Goal: Transaction & Acquisition: Book appointment/travel/reservation

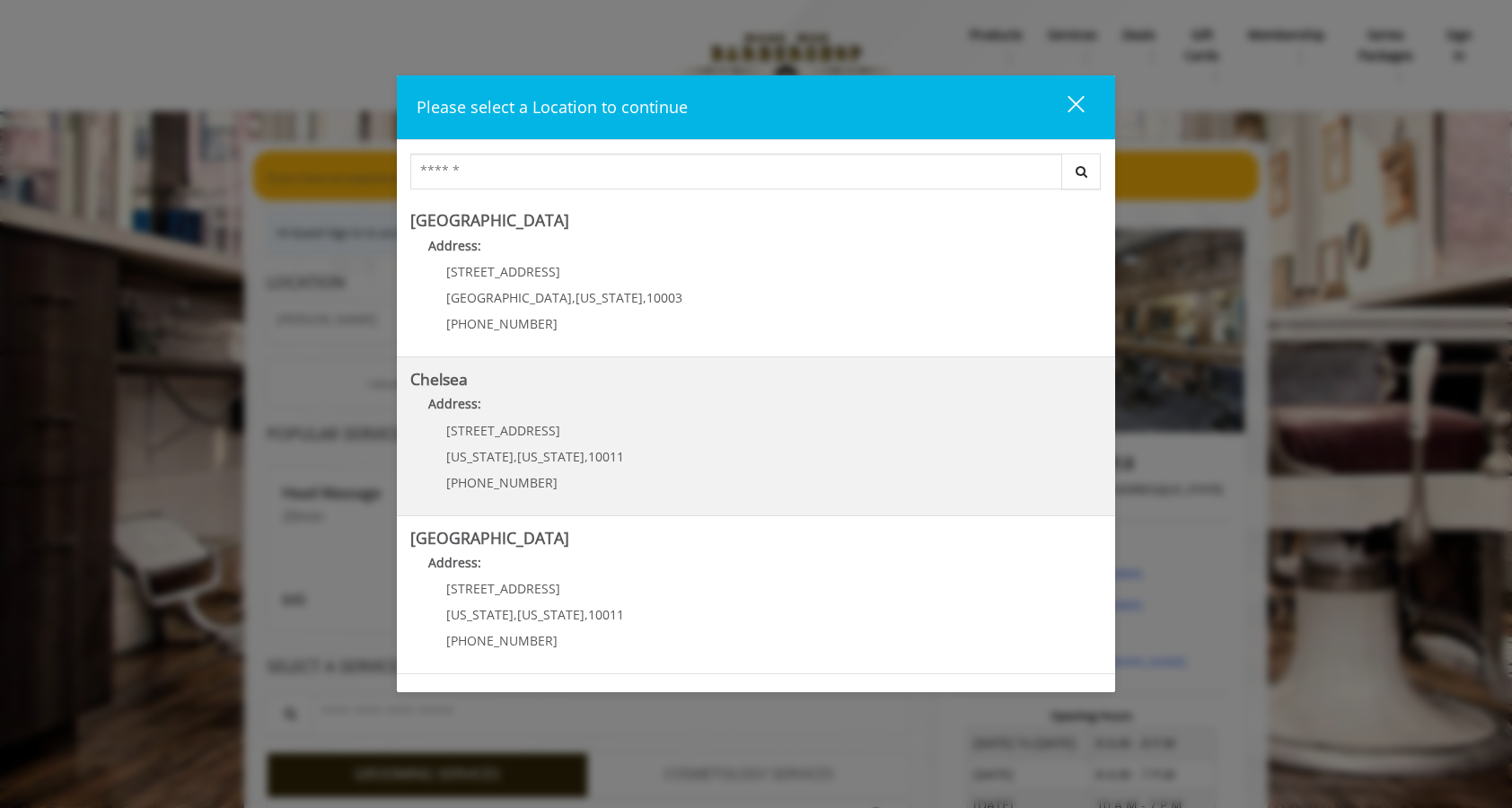
click at [602, 447] on span "10011" at bounding box center [606, 455] width 36 height 17
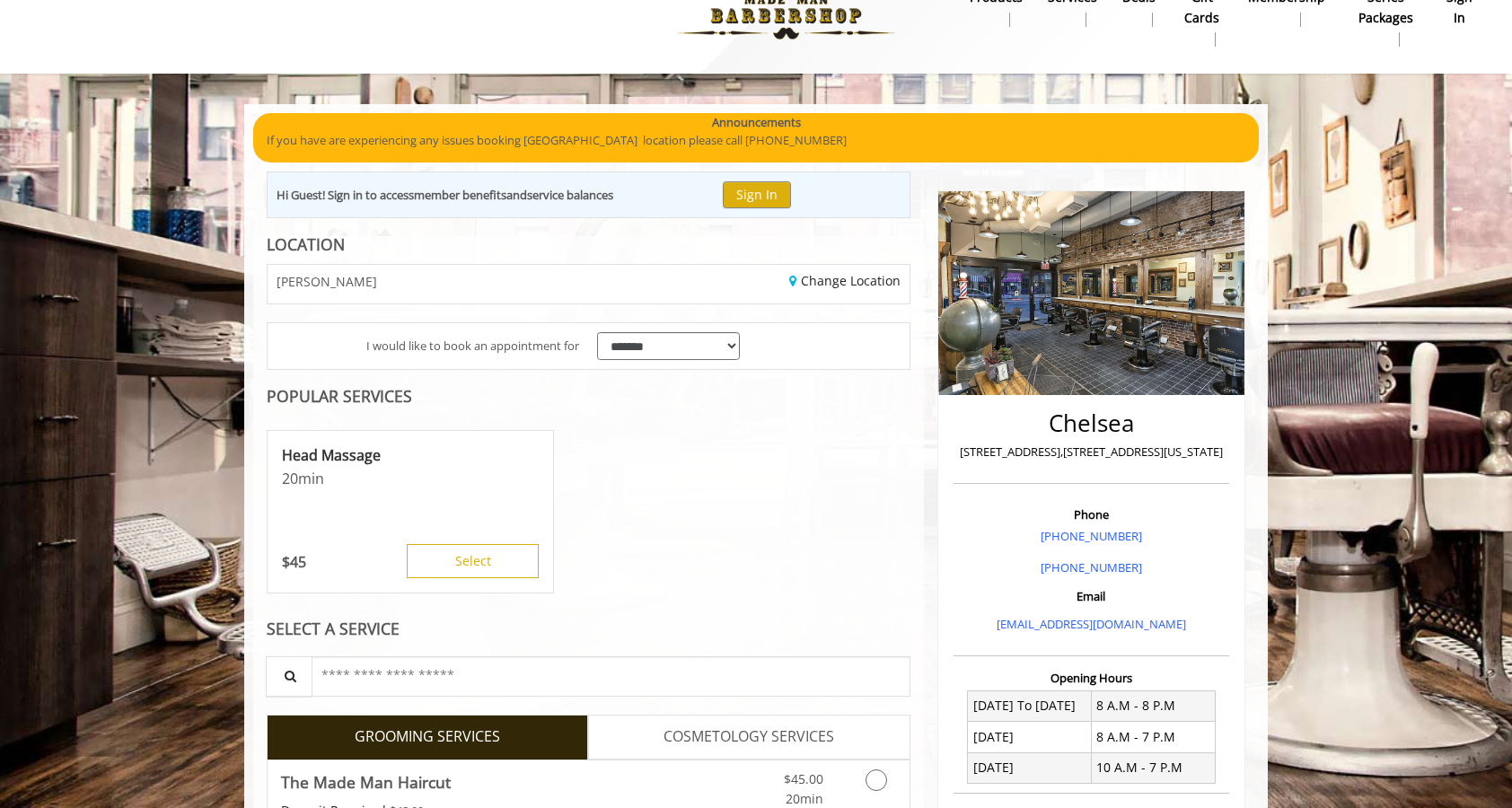
scroll to position [280, 0]
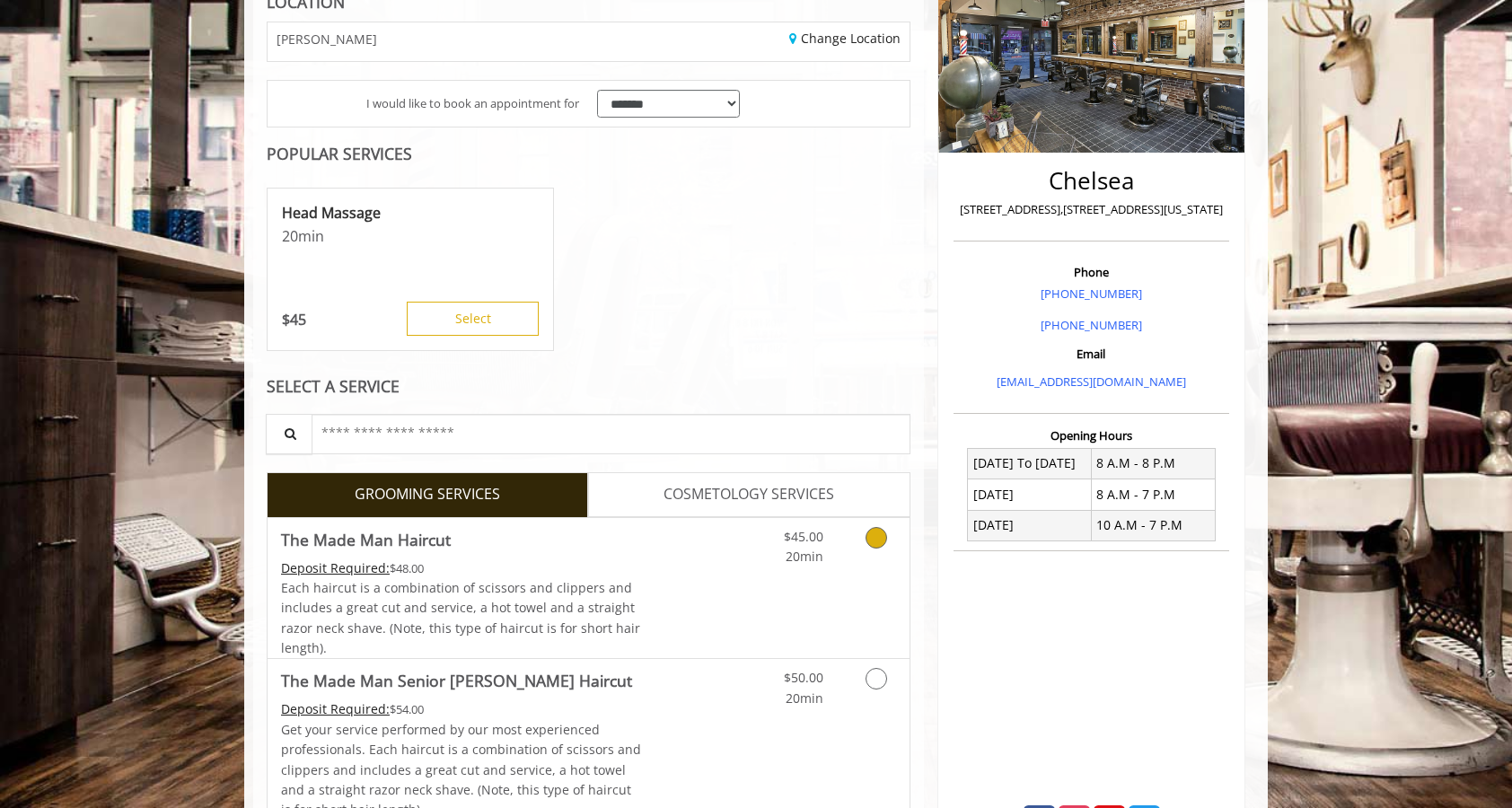
click at [819, 584] on div "$45.00 20min" at bounding box center [829, 588] width 161 height 141
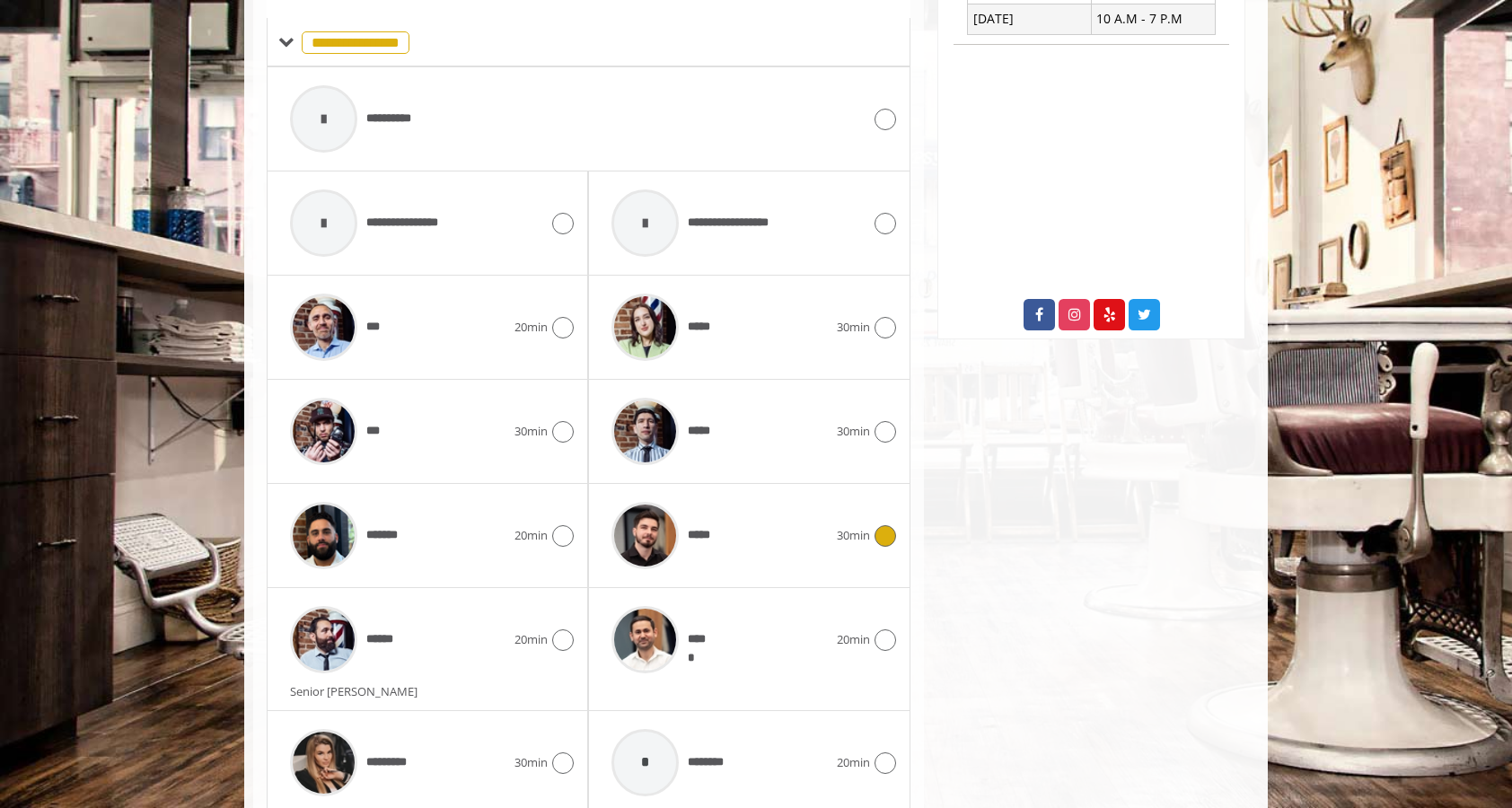
scroll to position [851, 0]
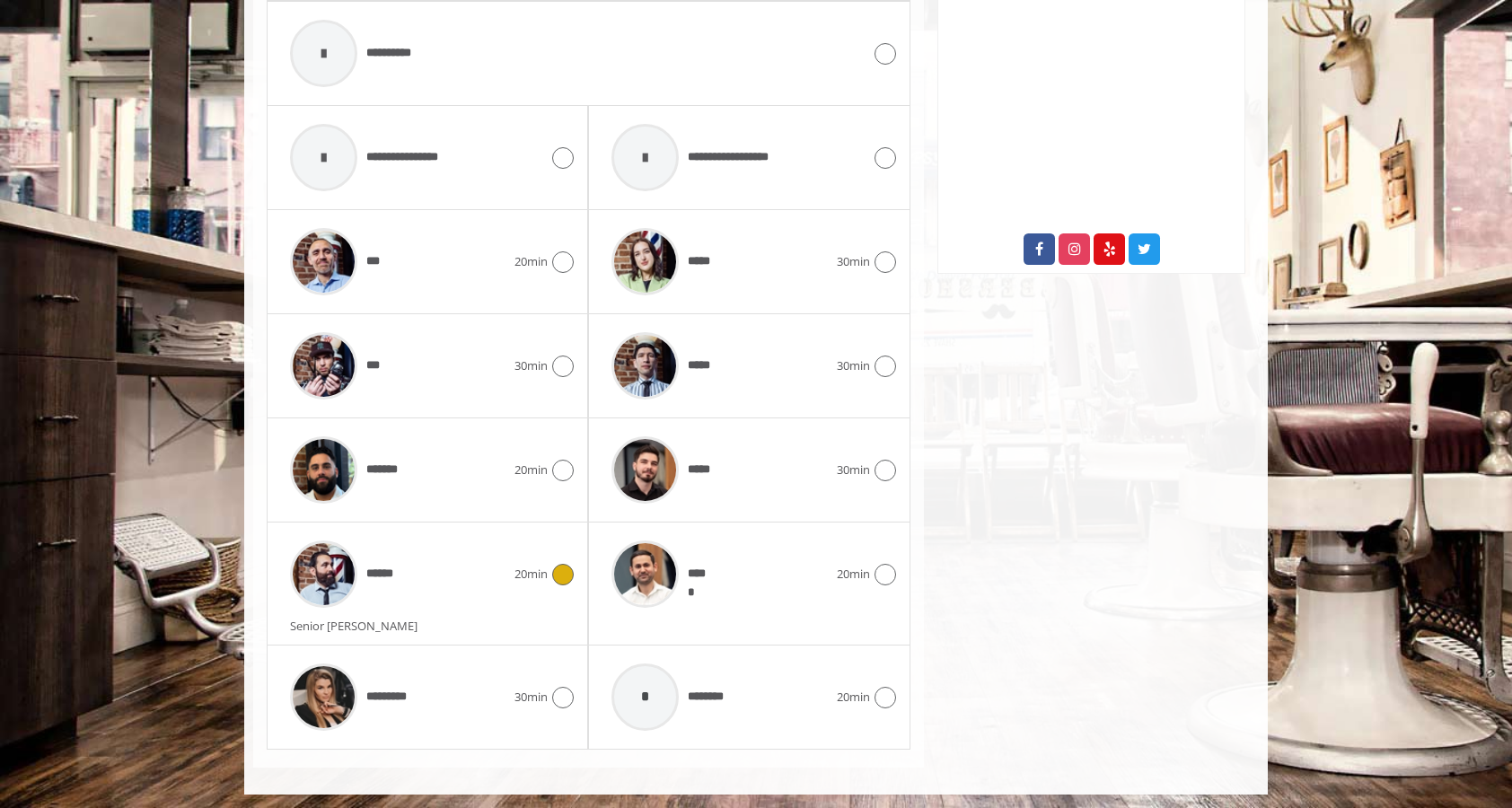
click at [507, 590] on div "******" at bounding box center [397, 574] width 233 height 85
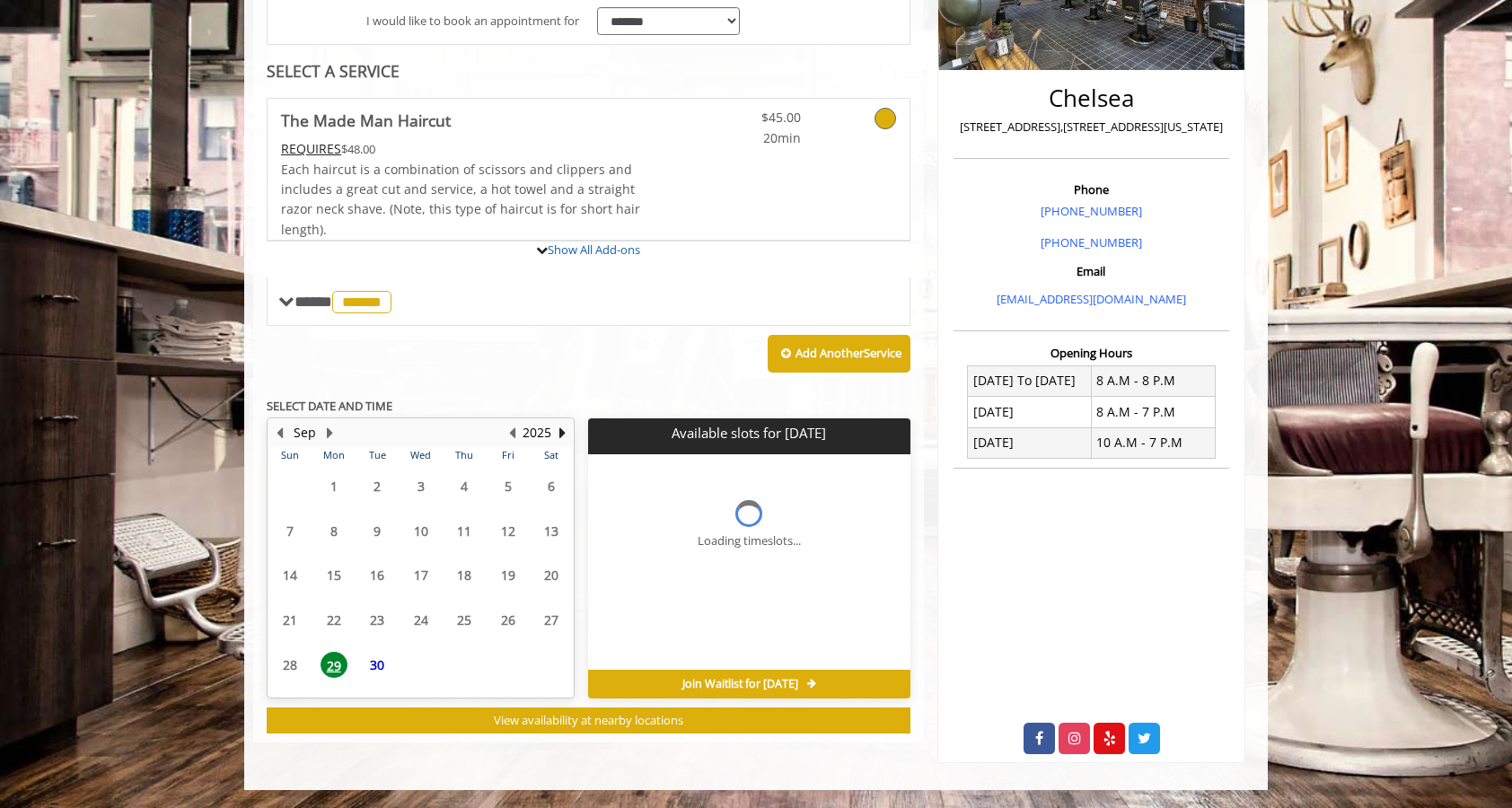
scroll to position [529, 0]
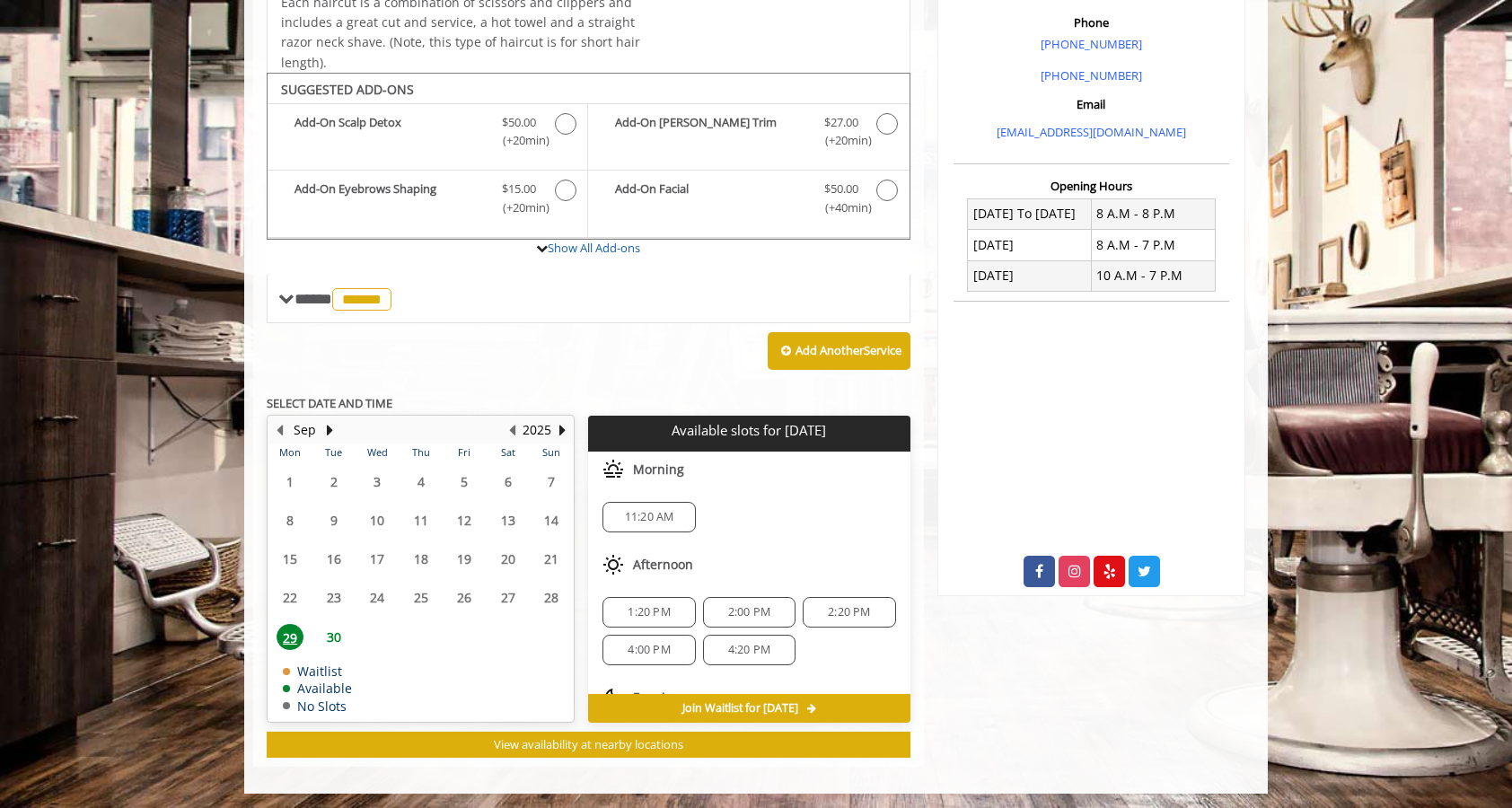
click at [332, 632] on span "30" at bounding box center [333, 636] width 27 height 26
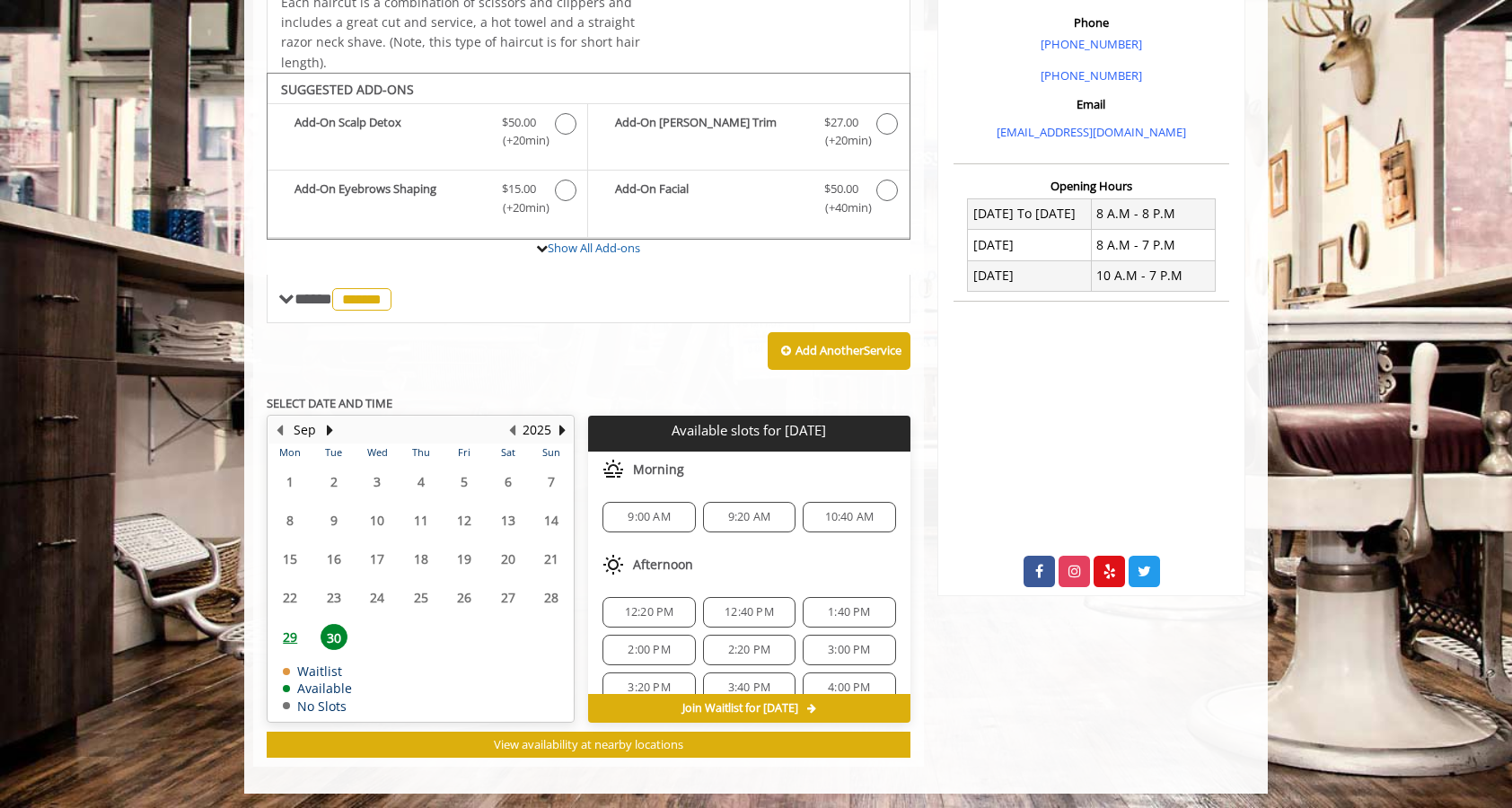
click at [843, 515] on span "10:40 AM" at bounding box center [850, 517] width 49 height 15
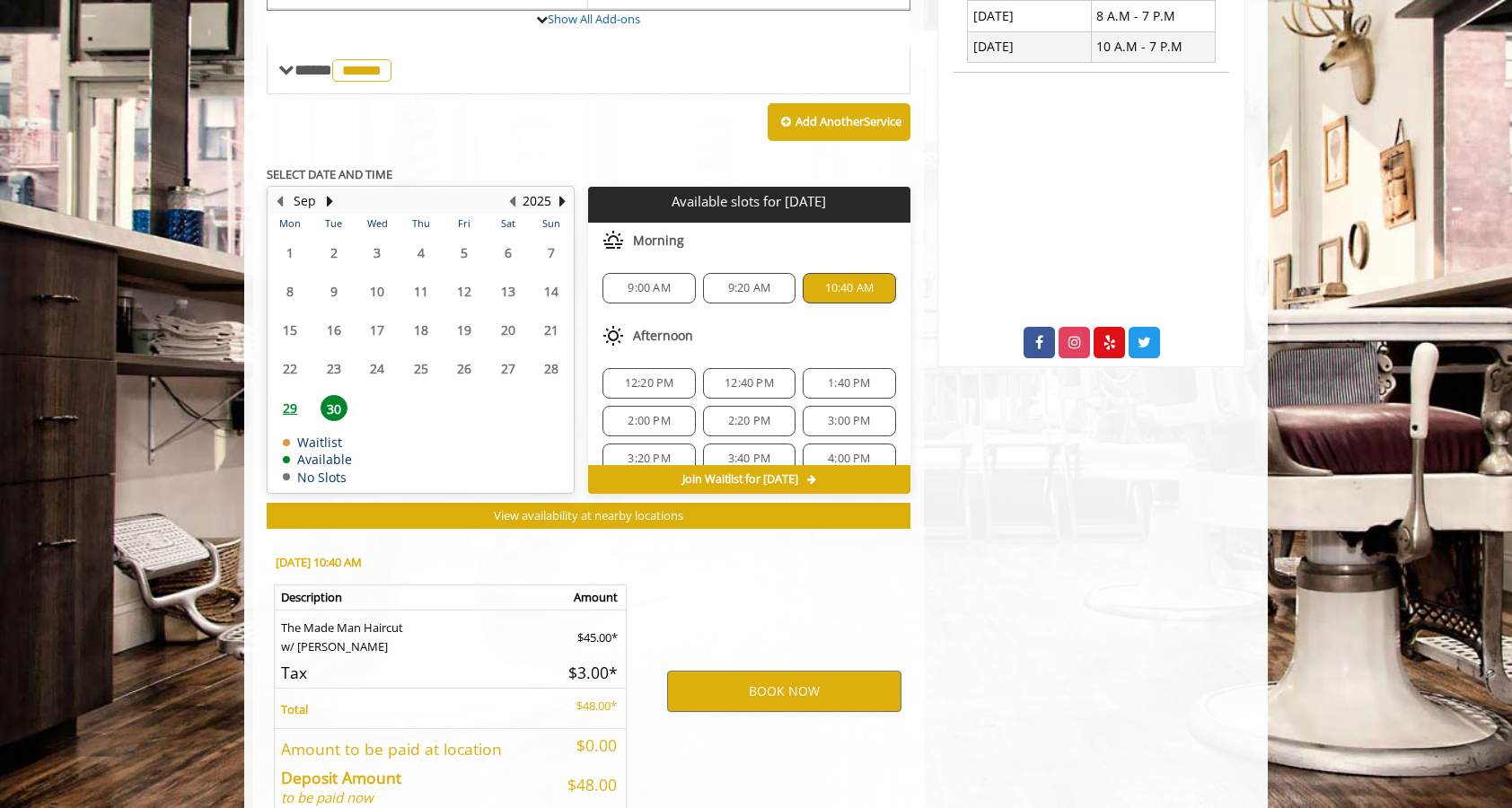
scroll to position [852, 0]
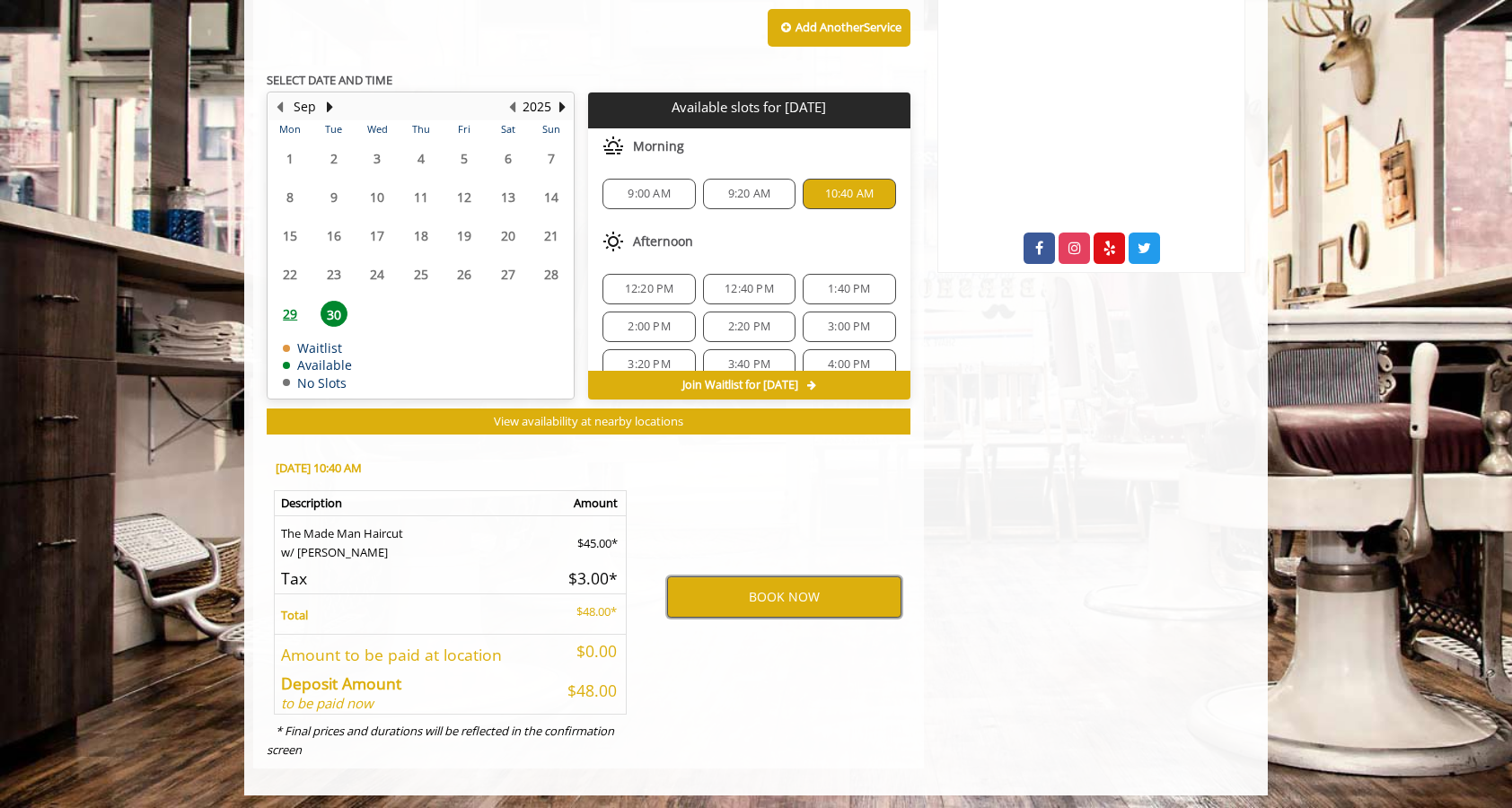
click at [735, 603] on button "BOOK NOW" at bounding box center [784, 597] width 234 height 41
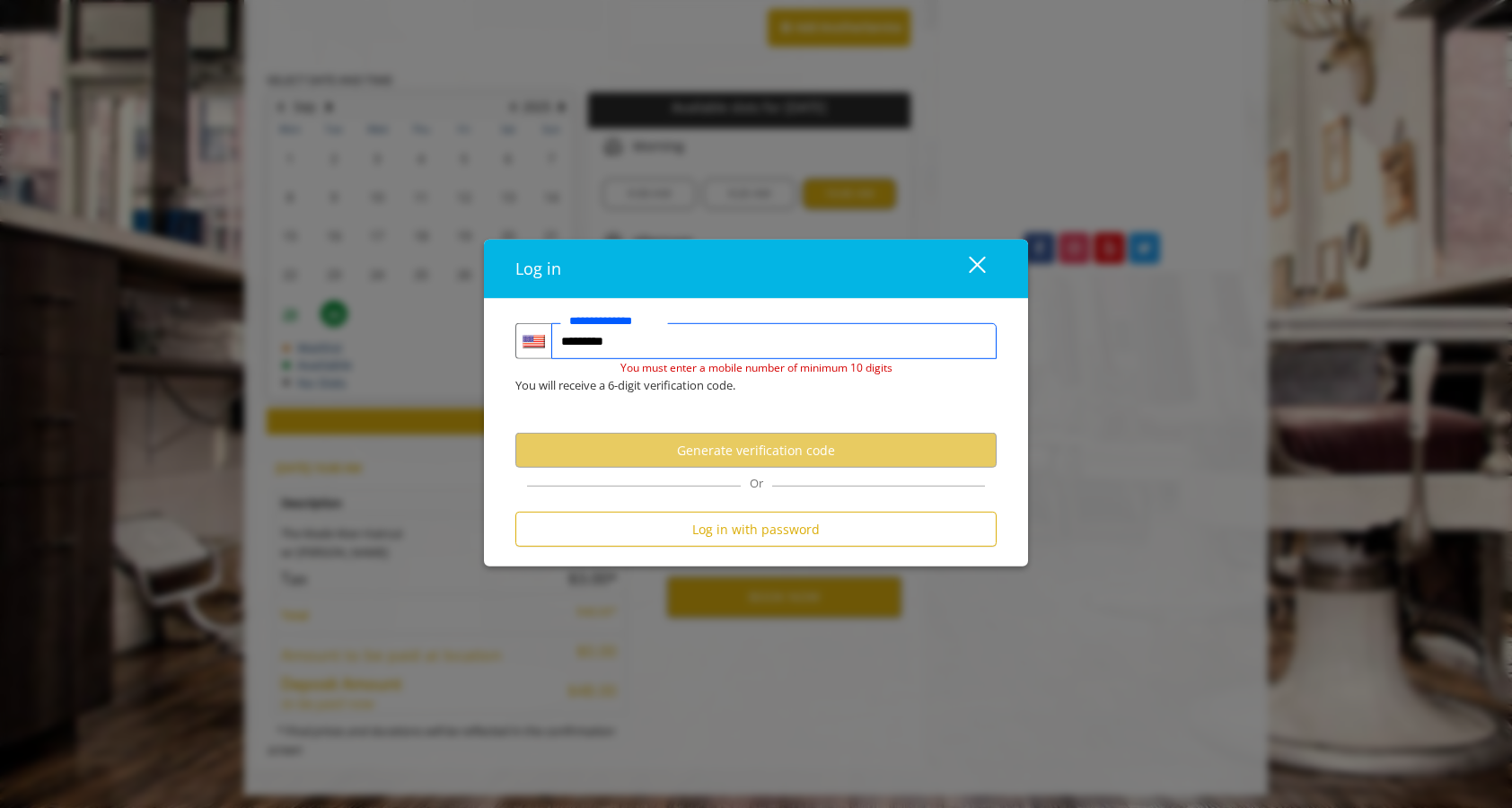
type input "**********"
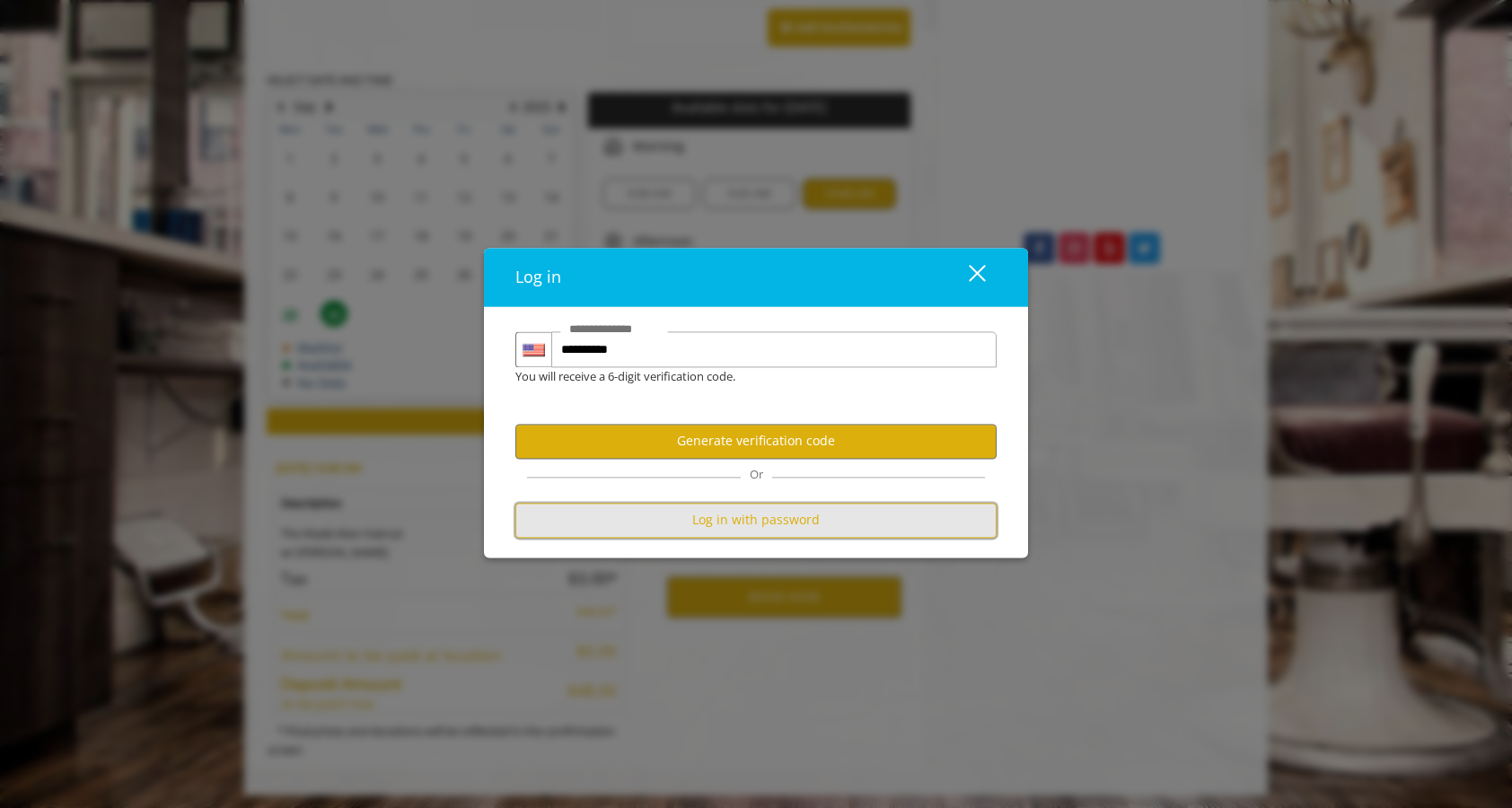
click at [743, 526] on button "Log in with password" at bounding box center [755, 520] width 481 height 35
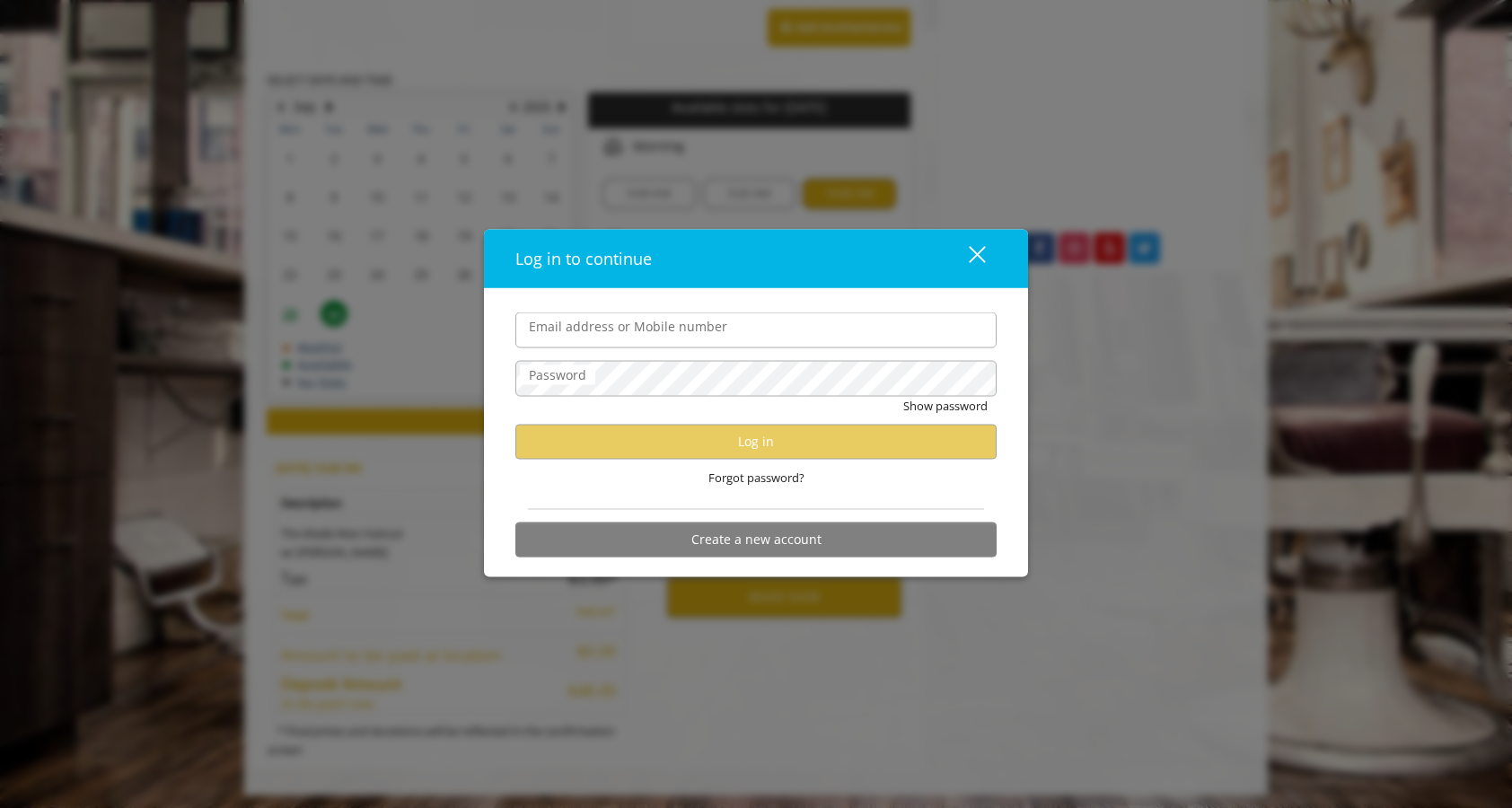
scroll to position [0, 0]
type input "**********"
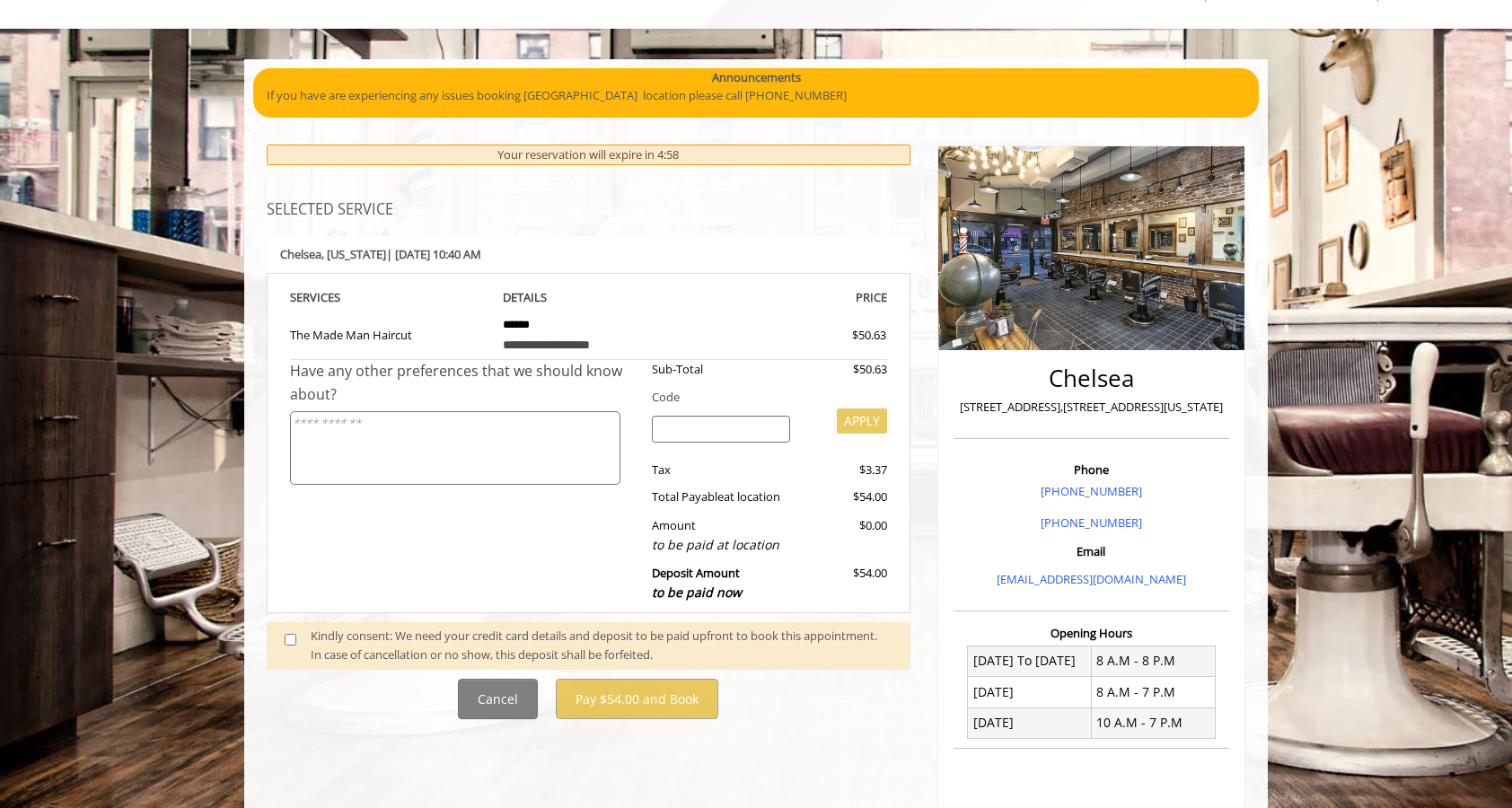
scroll to position [93, 0]
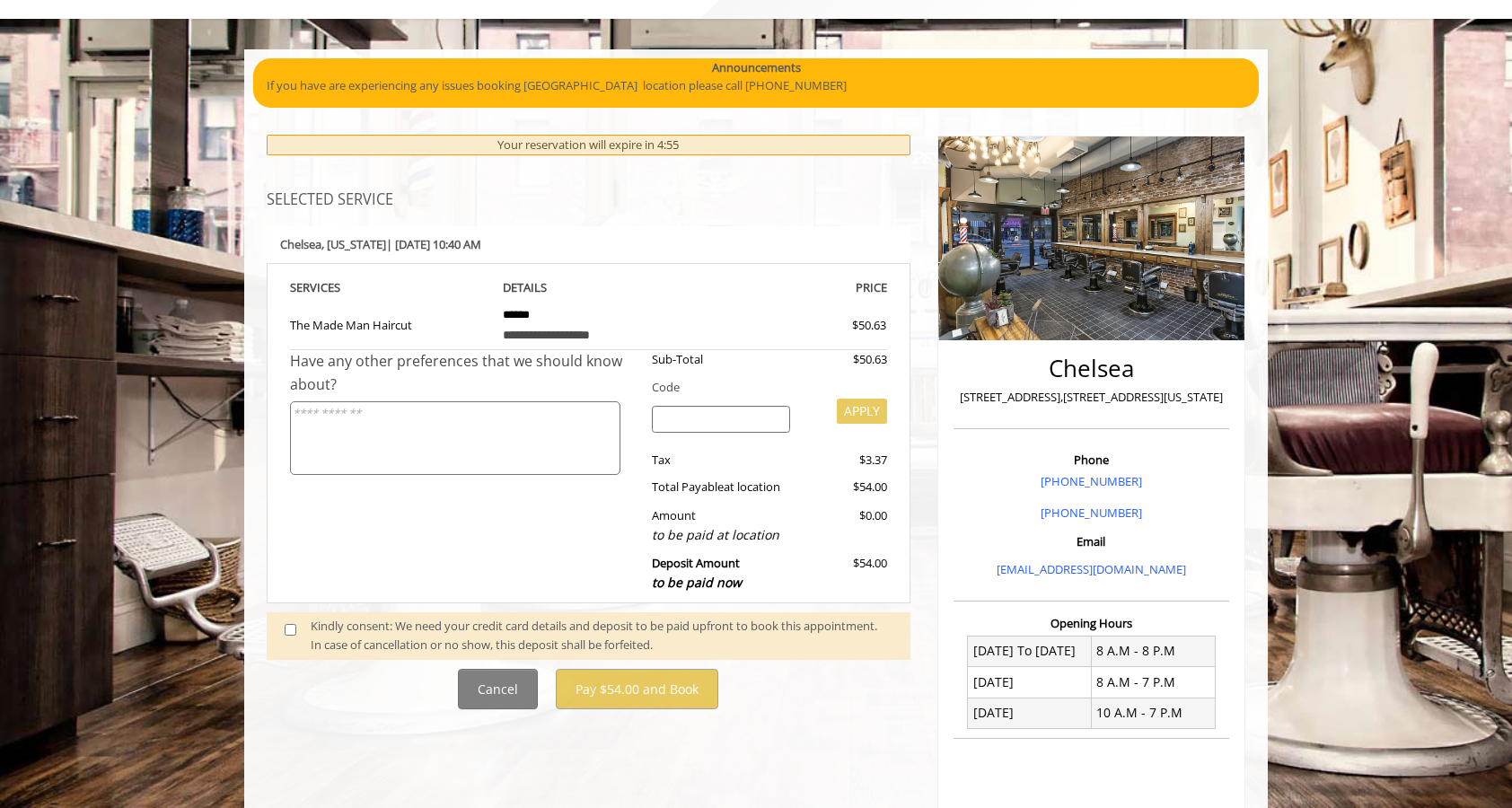
click at [282, 624] on span at bounding box center [297, 635] width 53 height 38
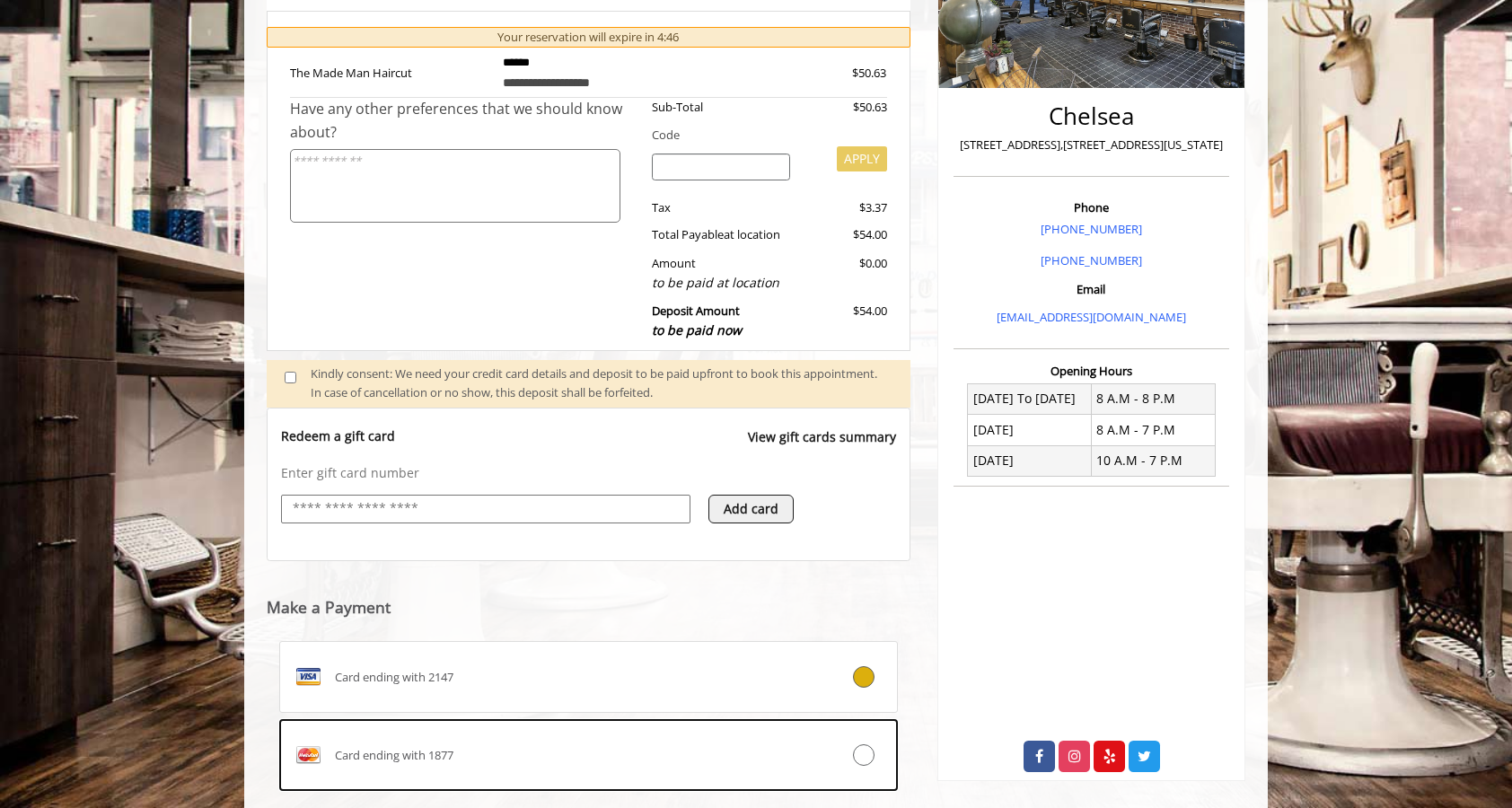
scroll to position [554, 0]
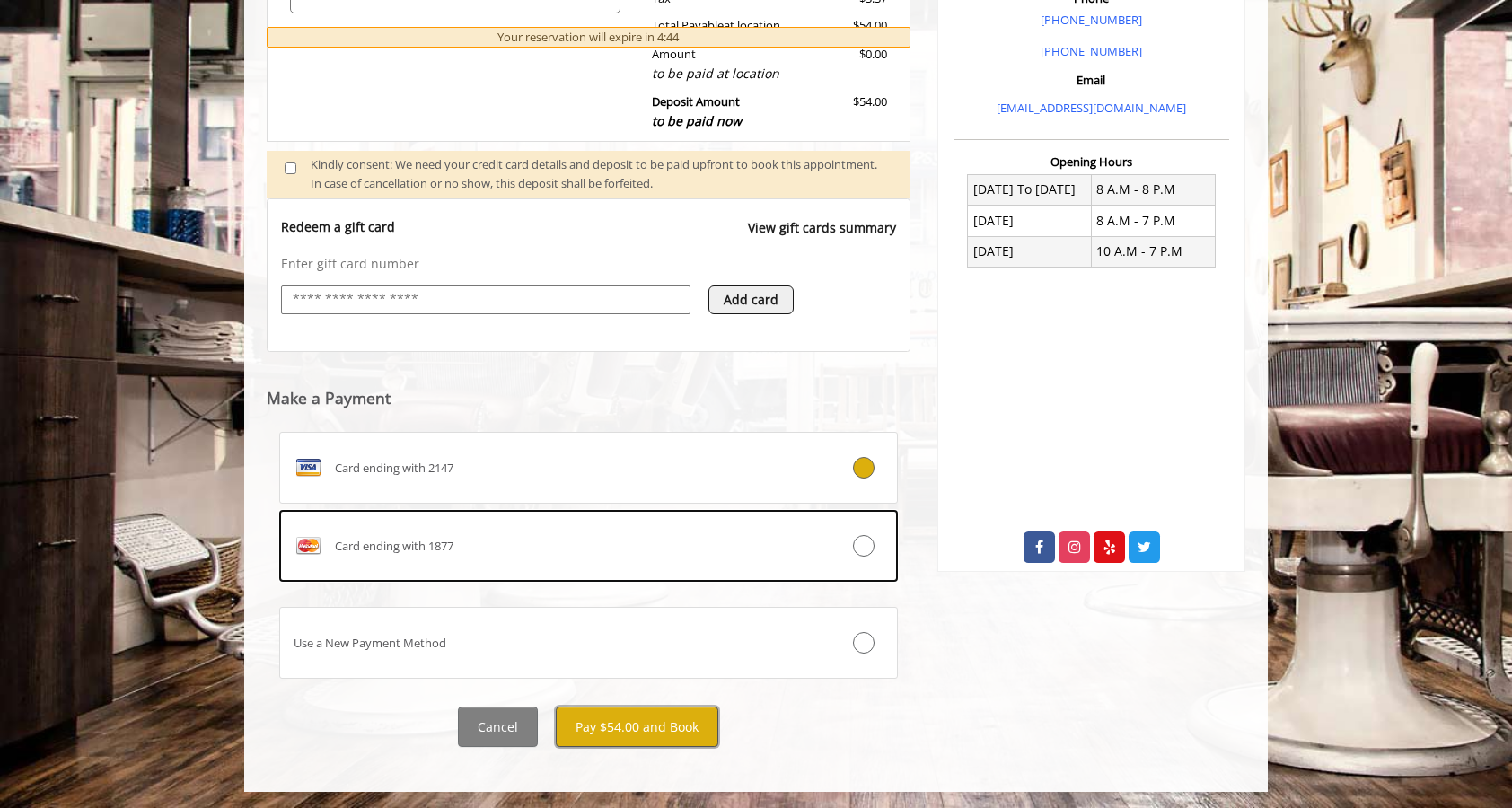
click at [633, 723] on button "Pay $54.00 and Book" at bounding box center [636, 726] width 162 height 40
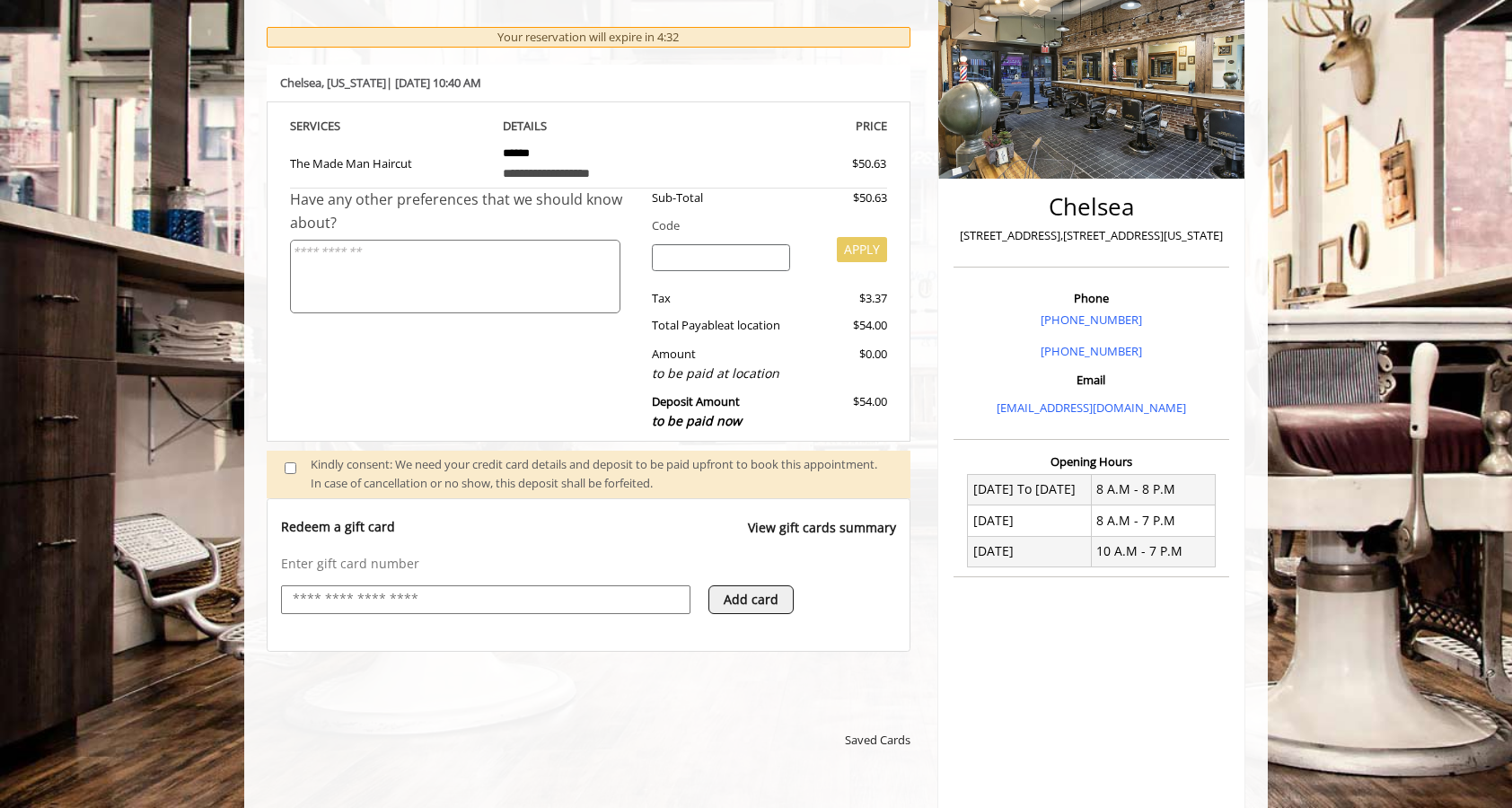
scroll to position [338, 0]
